Goal: Information Seeking & Learning: Learn about a topic

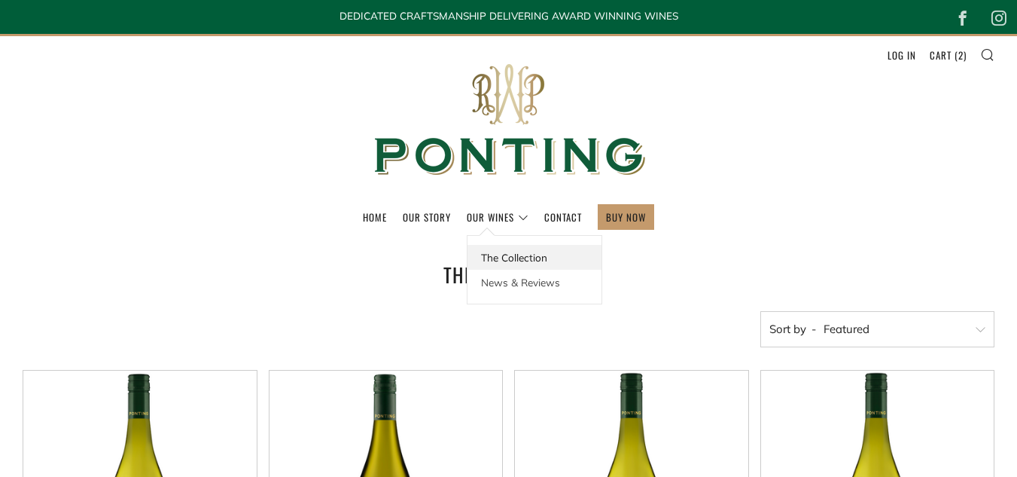
click at [497, 256] on link "The Collection" at bounding box center [535, 257] width 134 height 25
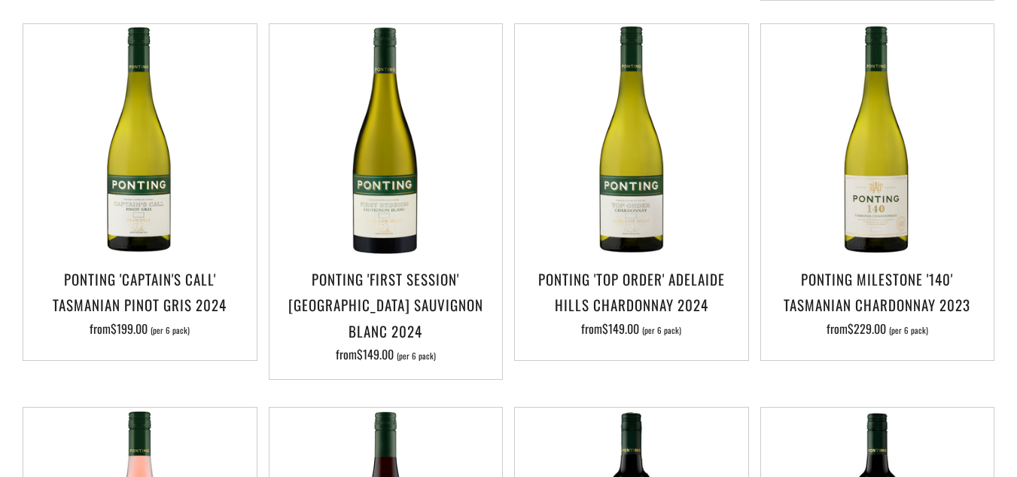
scroll to position [352, 0]
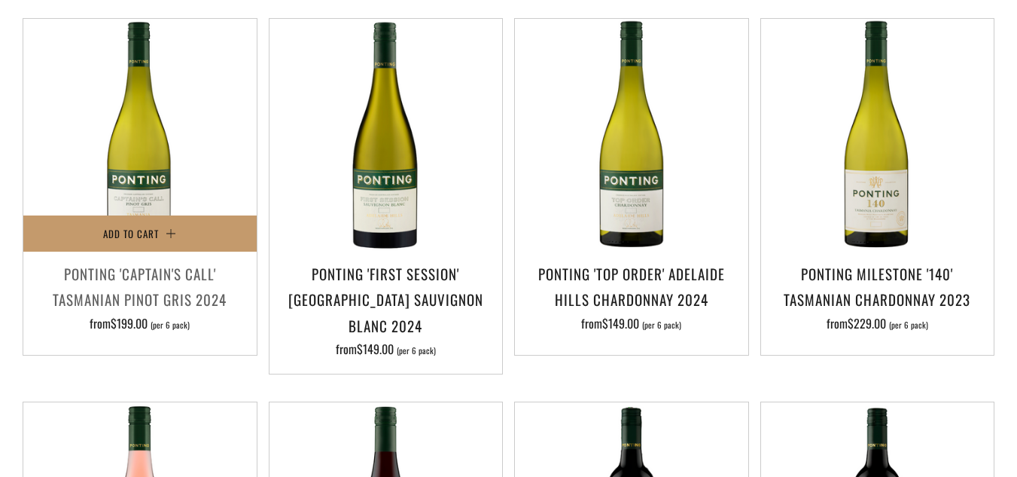
click at [180, 290] on h3 "Ponting 'Captain's Call' Tasmanian Pinot Gris 2024" at bounding box center [140, 286] width 218 height 51
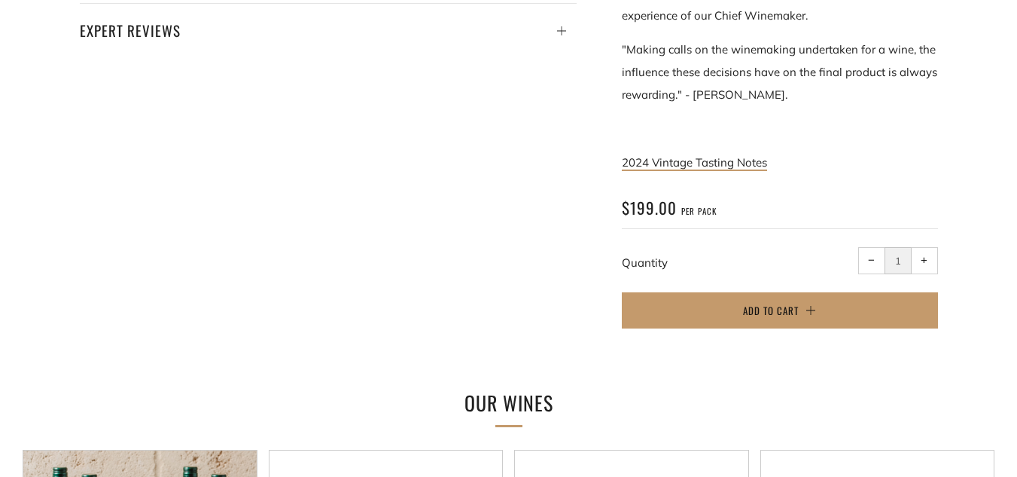
scroll to position [879, 0]
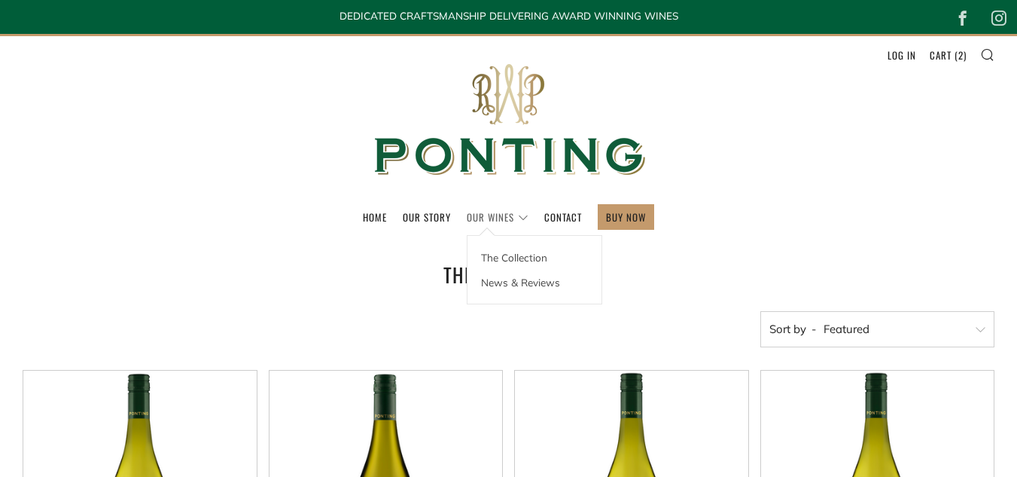
click at [485, 213] on link "Our Wines" at bounding box center [498, 217] width 62 height 24
click at [500, 280] on link "News & Reviews" at bounding box center [535, 282] width 134 height 25
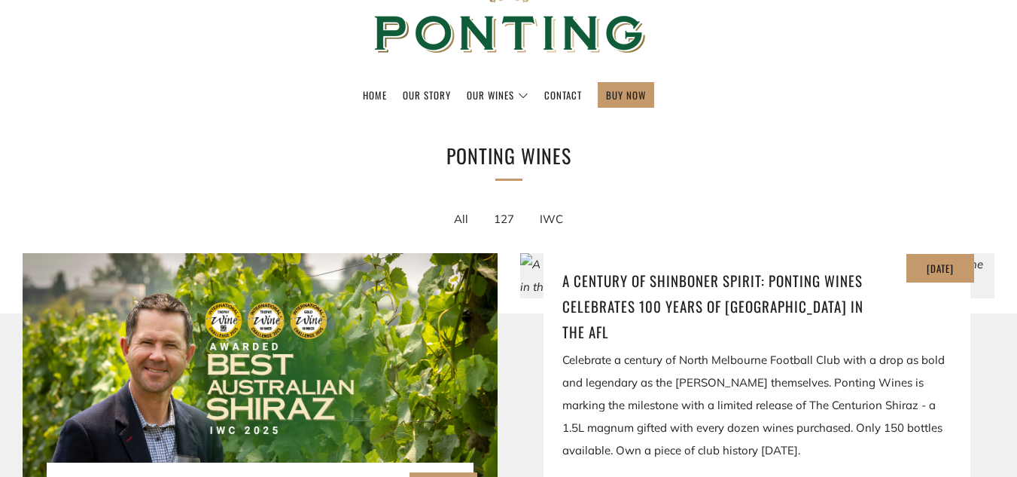
scroll to position [34, 0]
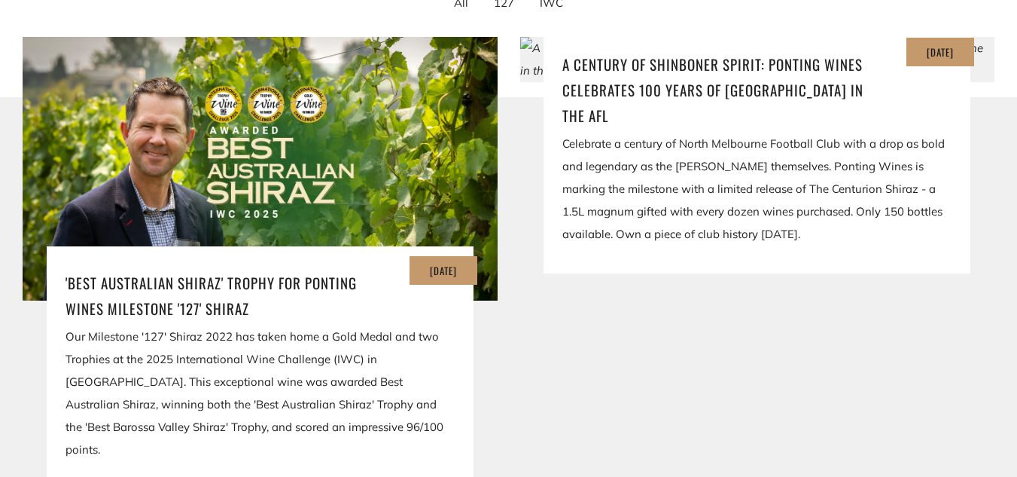
scroll to position [433, 0]
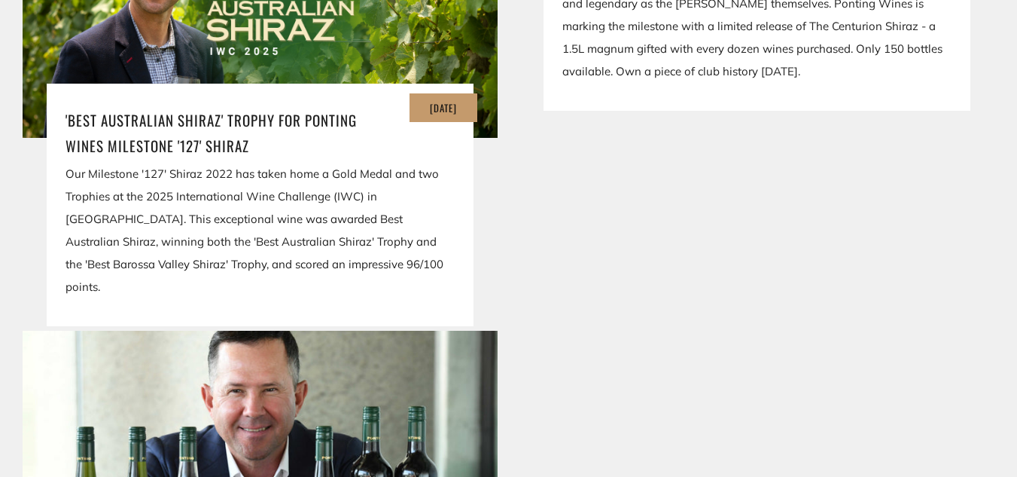
scroll to position [508, 0]
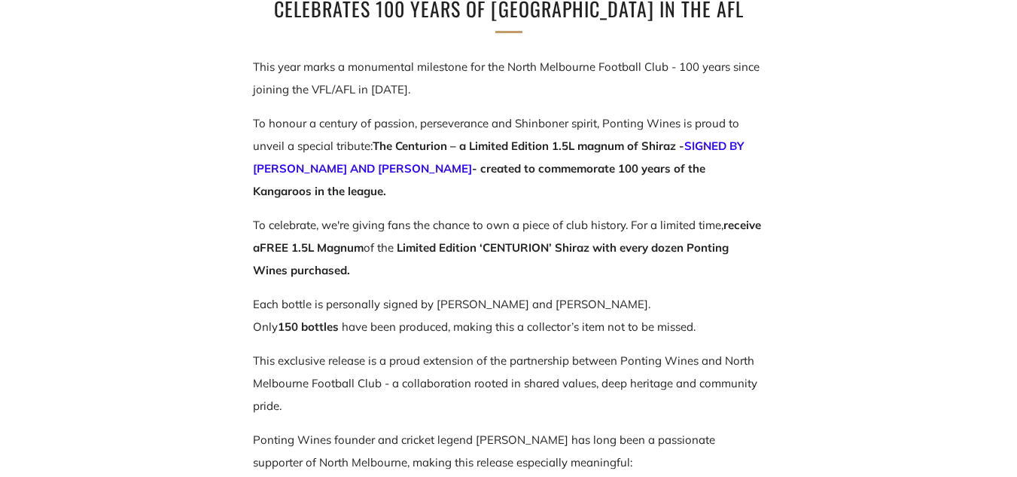
scroll to position [653, 0]
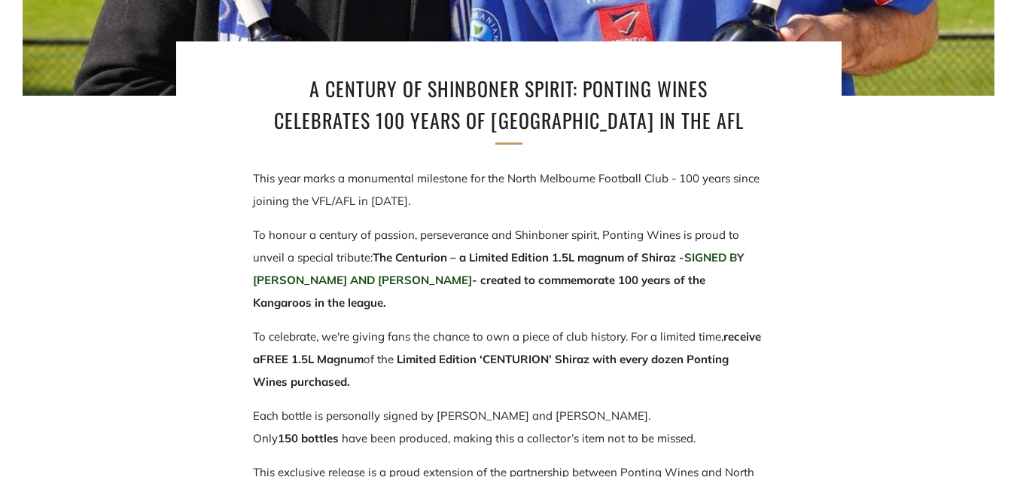
scroll to position [523, 0]
